Goal: Unclear

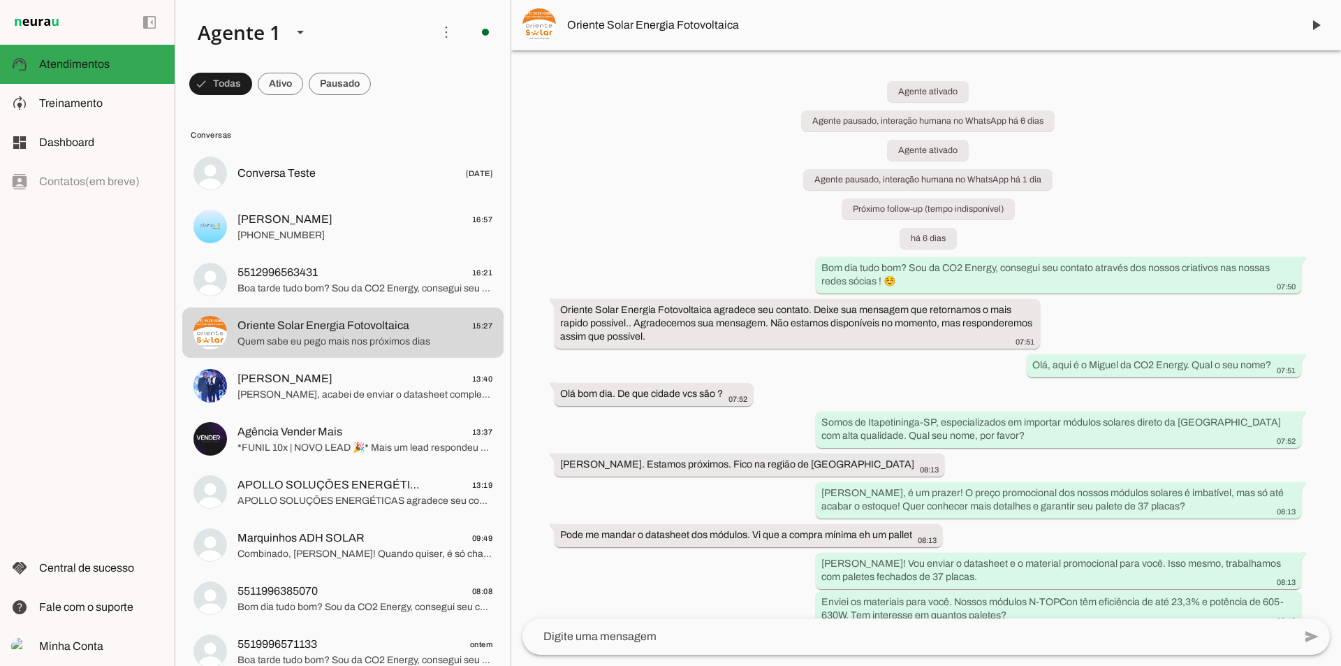
click at [14, 365] on div "left_panel_open left_panel_close" at bounding box center [87, 333] width 175 height 666
click at [131, 464] on div "left_panel_open left_panel_close" at bounding box center [87, 333] width 175 height 666
